Goal: Information Seeking & Learning: Learn about a topic

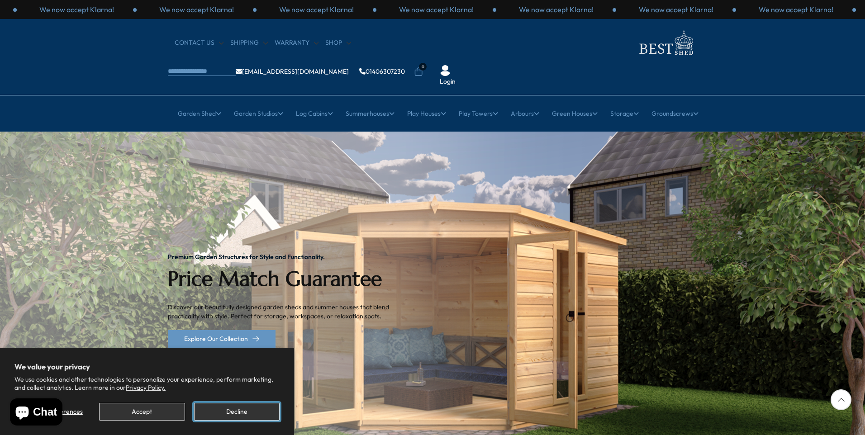
click at [252, 412] on button "Decline" at bounding box center [236, 412] width 85 height 18
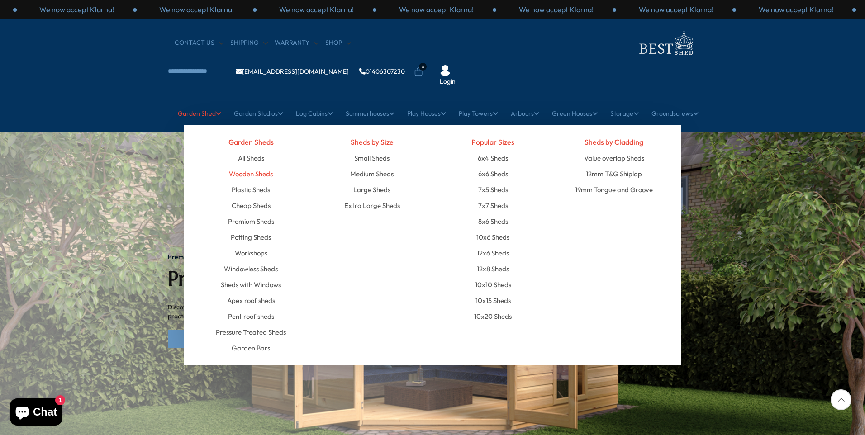
click at [258, 166] on link "Wooden Sheds" at bounding box center [251, 174] width 44 height 16
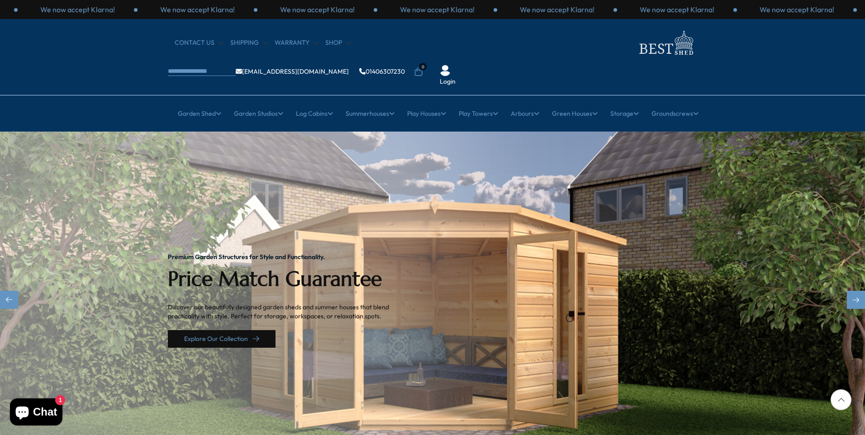
click at [242, 330] on link "Explore Our Collection" at bounding box center [222, 339] width 108 height 18
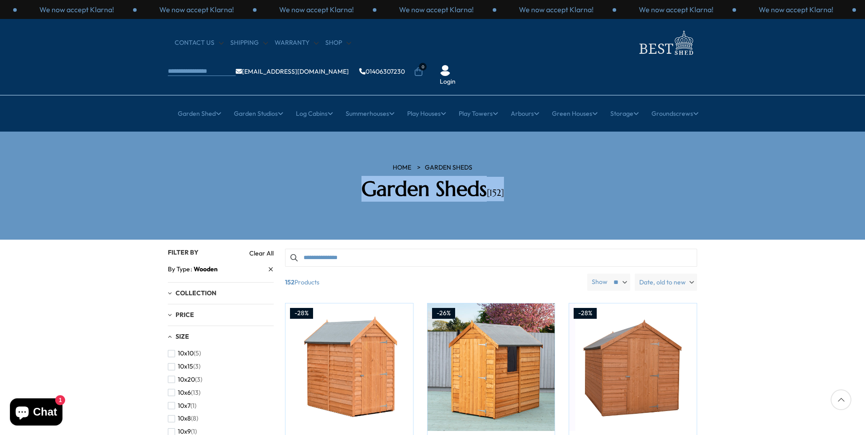
drag, startPoint x: 837, startPoint y: 204, endPoint x: 834, endPoint y: 132, distance: 72.4
click at [834, 132] on section "HOME Garden Sheds Garden Sheds [152]" at bounding box center [432, 186] width 865 height 108
drag, startPoint x: 789, startPoint y: 361, endPoint x: 789, endPoint y: 323, distance: 37.5
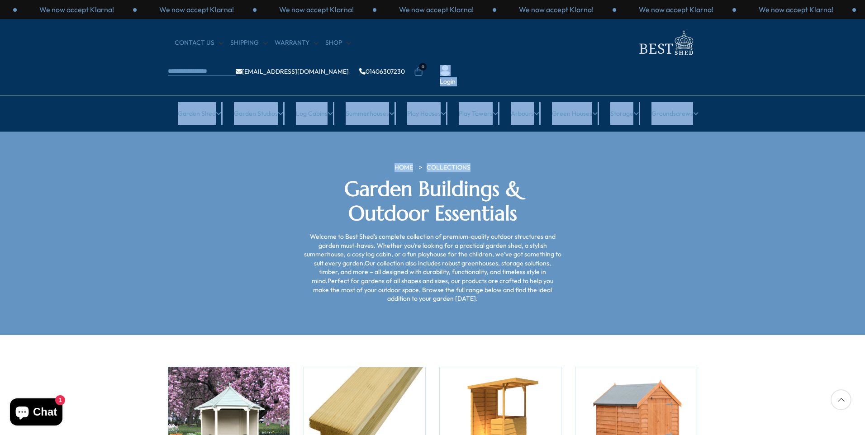
drag, startPoint x: 864, startPoint y: 25, endPoint x: 864, endPoint y: 131, distance: 105.8
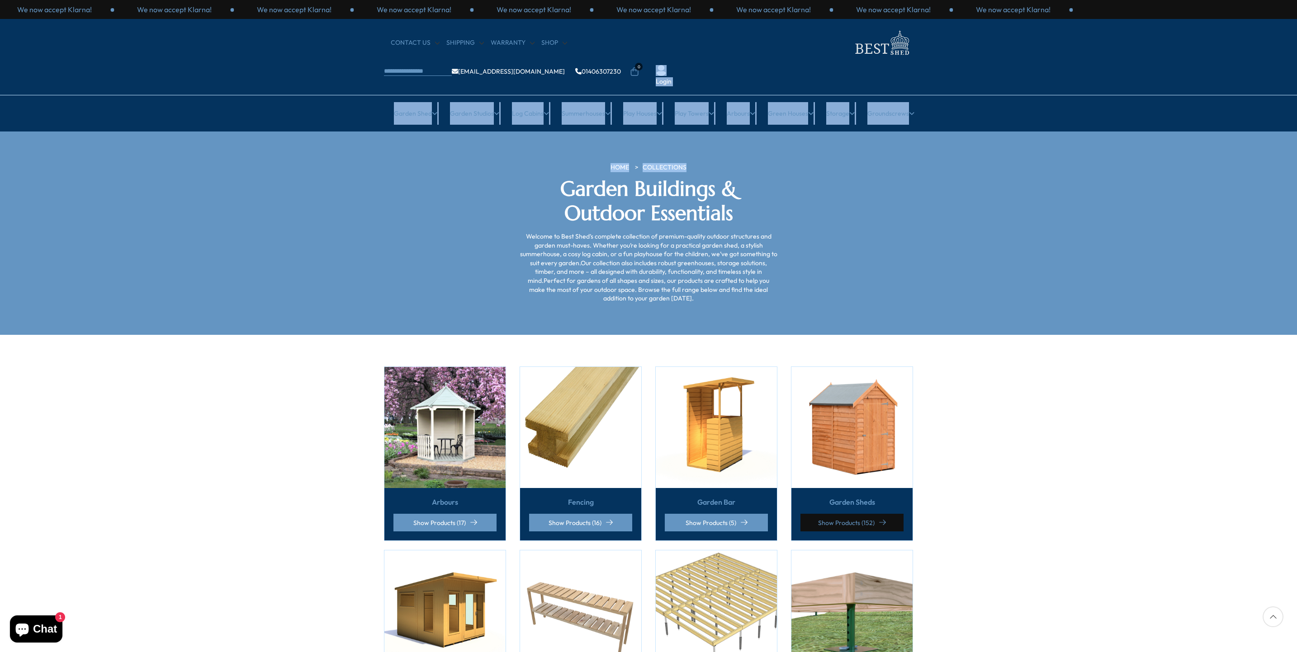
click at [864, 435] on icon at bounding box center [882, 523] width 7 height 7
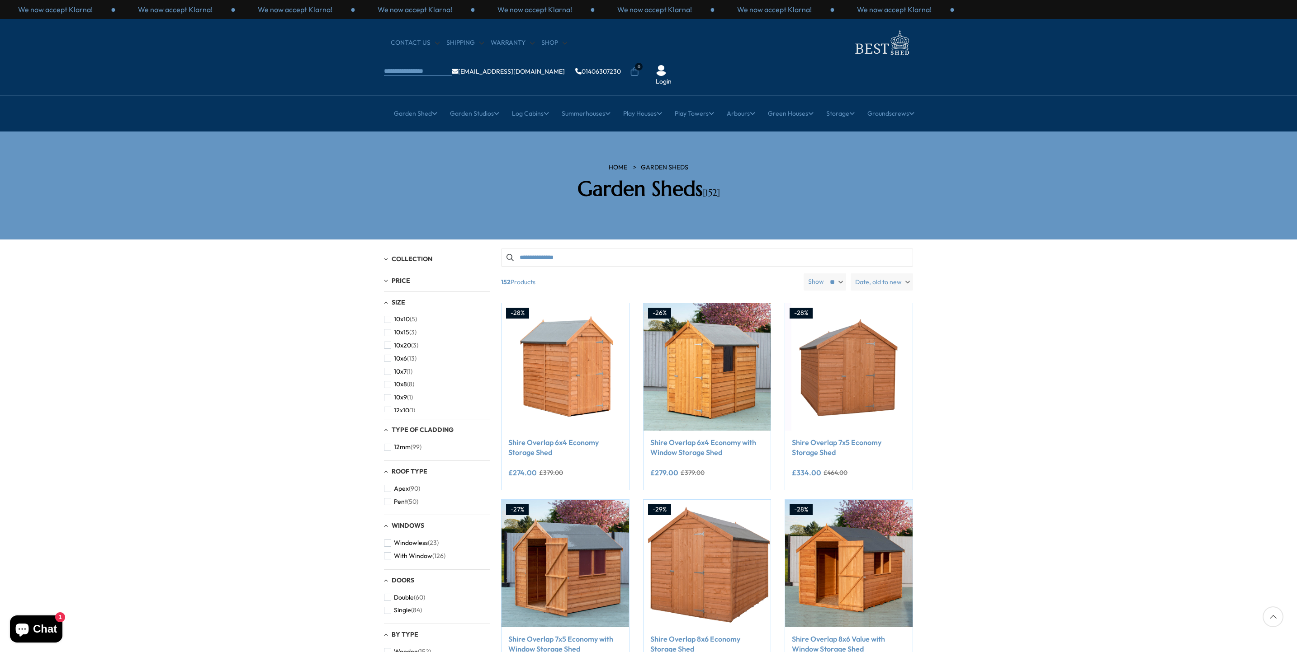
drag, startPoint x: 1121, startPoint y: 496, endPoint x: 1123, endPoint y: 451, distance: 45.7
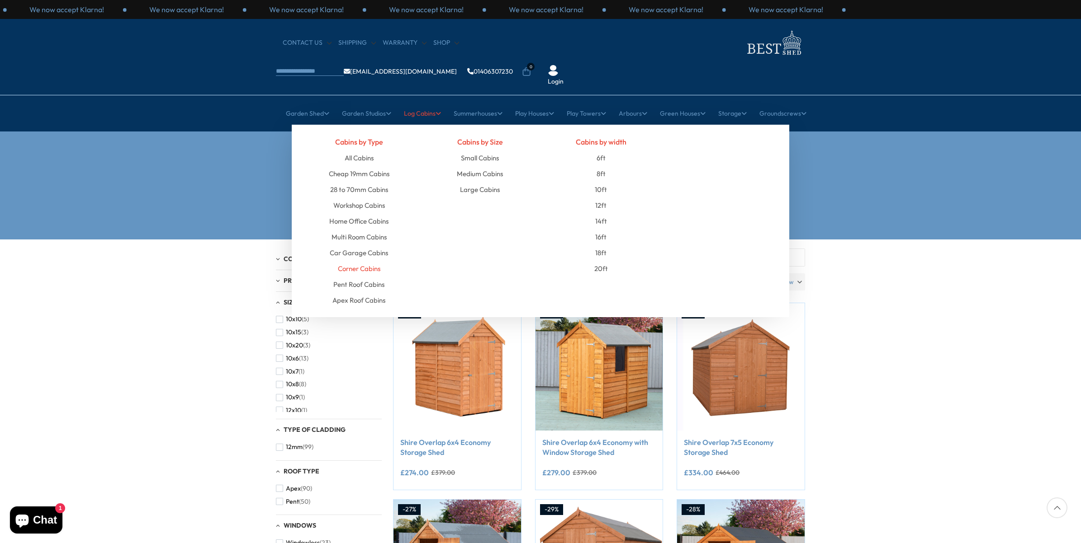
click at [364, 261] on link "Corner Cabins" at bounding box center [359, 269] width 43 height 16
